Goal: Find specific page/section: Find specific page/section

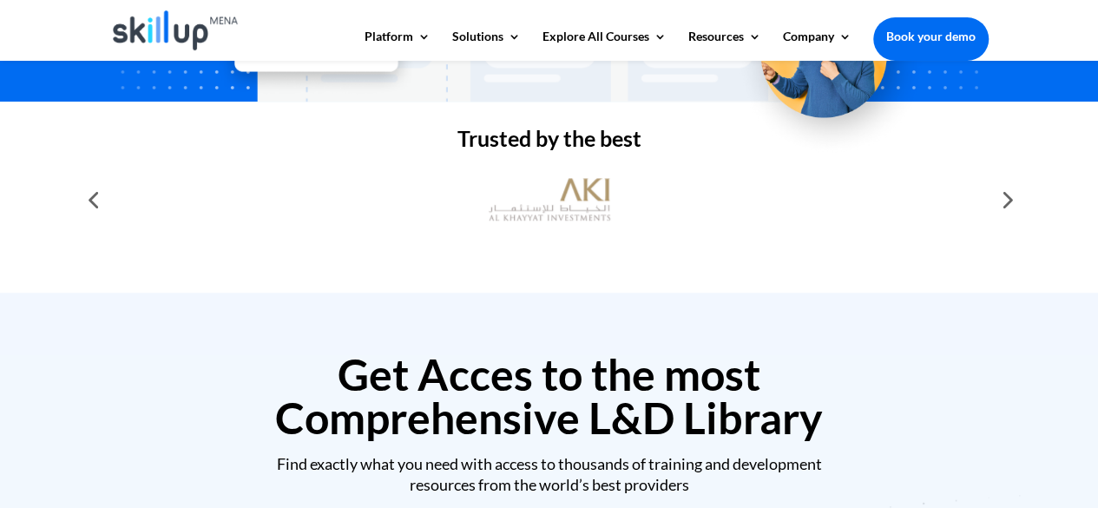
scroll to position [541, 0]
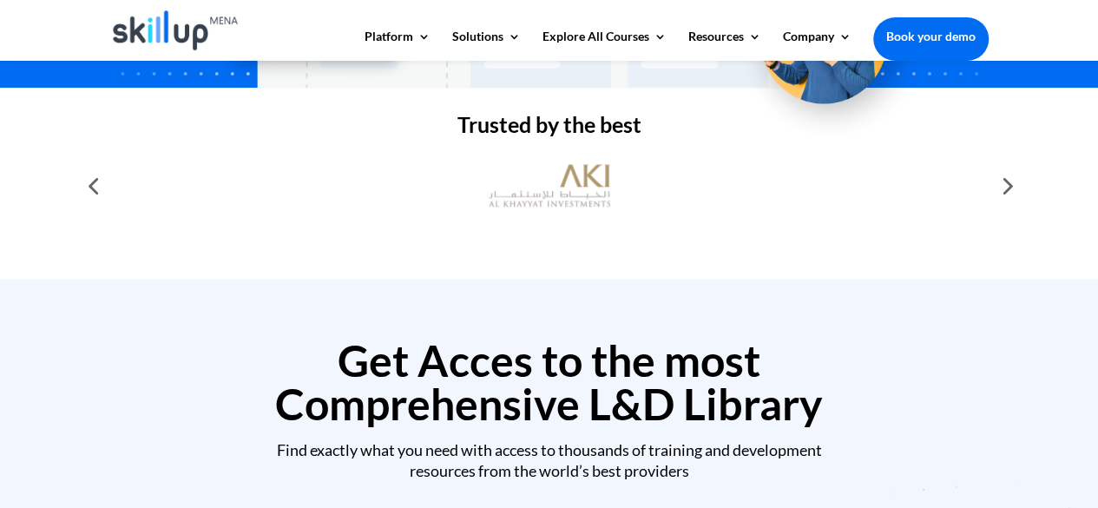
click at [1010, 183] on div at bounding box center [1005, 185] width 35 height 35
click at [994, 184] on div at bounding box center [1005, 185] width 35 height 35
click at [92, 182] on div at bounding box center [92, 185] width 35 height 35
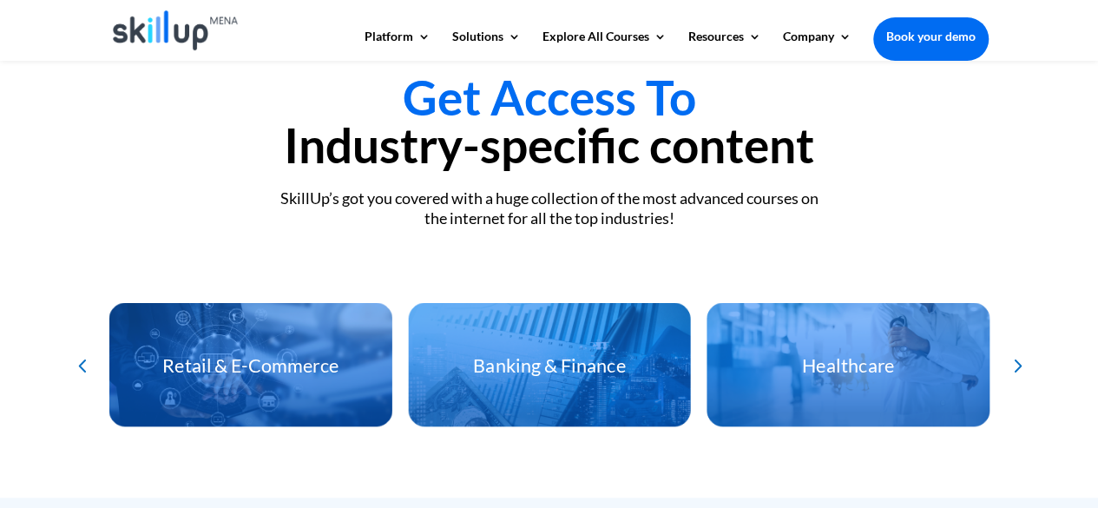
scroll to position [3847, 0]
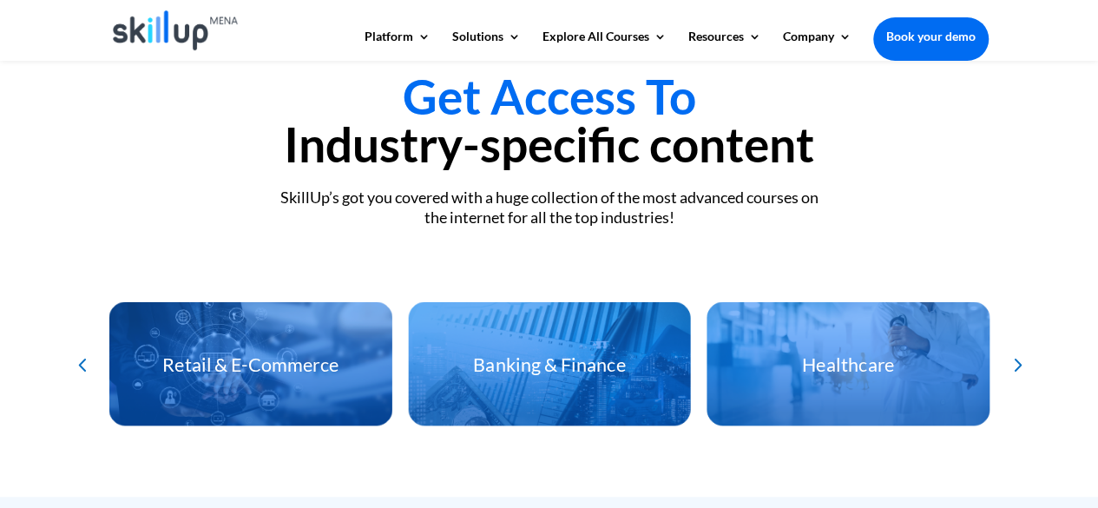
click at [482, 369] on h3 "Banking & Finance" at bounding box center [549, 368] width 283 height 27
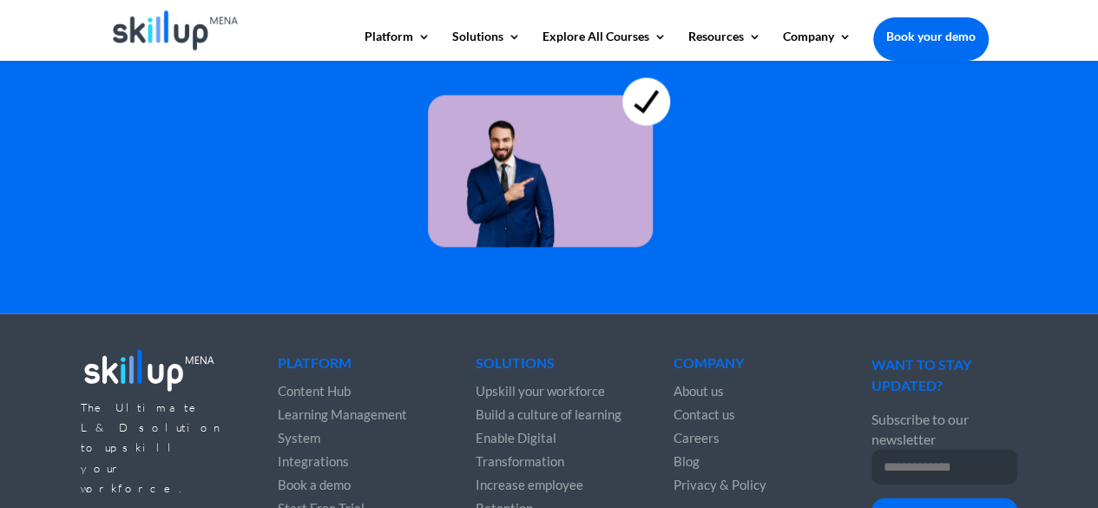
scroll to position [5141, 0]
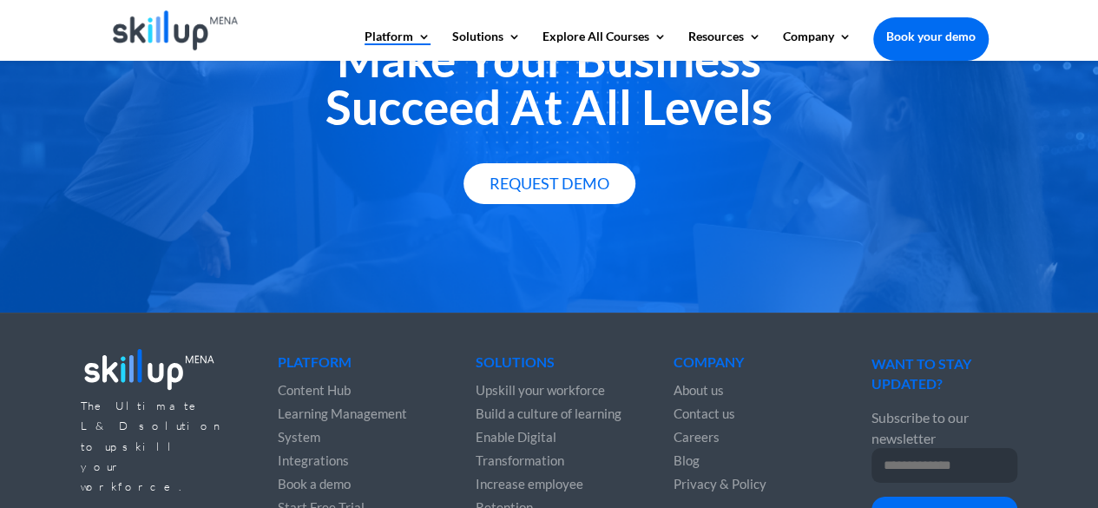
scroll to position [3278, 0]
